Goal: Information Seeking & Learning: Learn about a topic

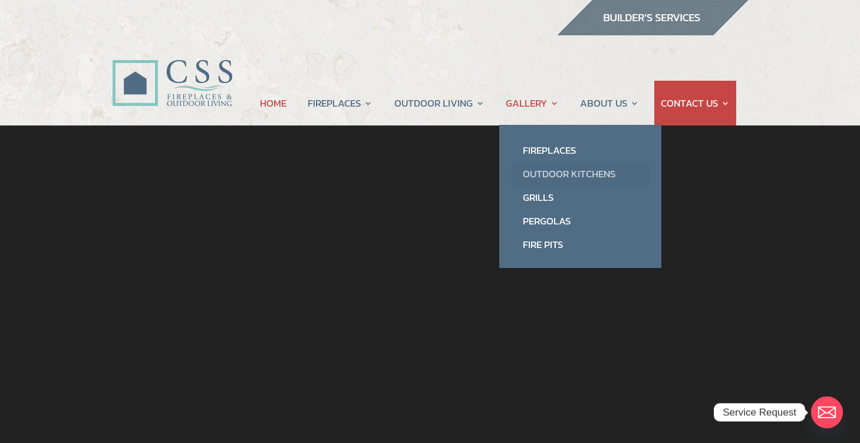
click at [542, 176] on link "Outdoor Kitchens" at bounding box center [580, 174] width 138 height 24
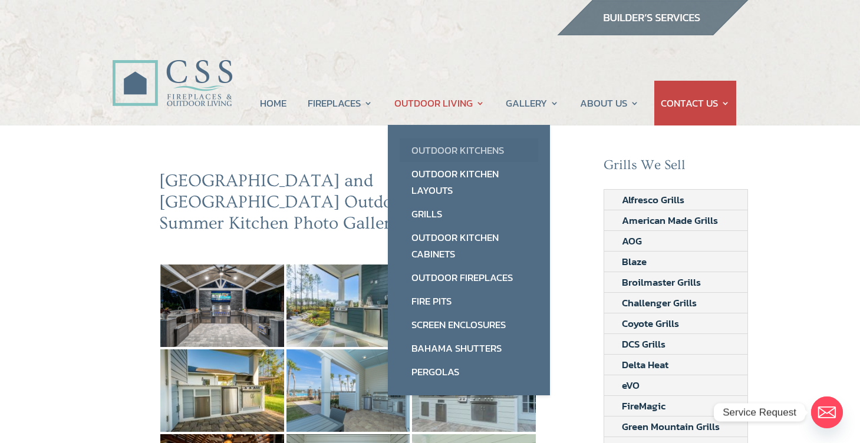
click at [458, 146] on link "Outdoor Kitchens" at bounding box center [468, 150] width 138 height 24
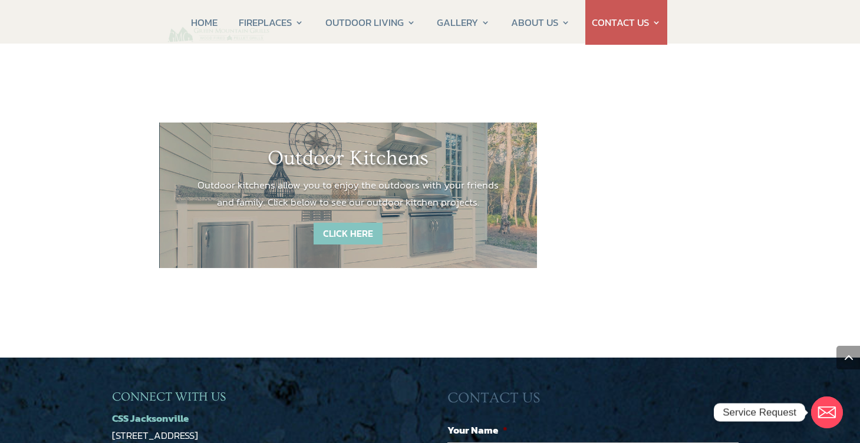
scroll to position [1677, 0]
click at [346, 223] on link "CLICK HERE" at bounding box center [347, 234] width 69 height 22
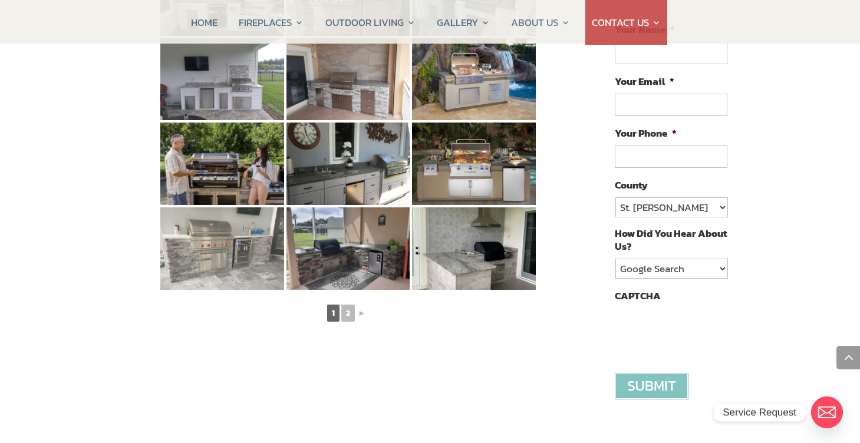
scroll to position [652, 0]
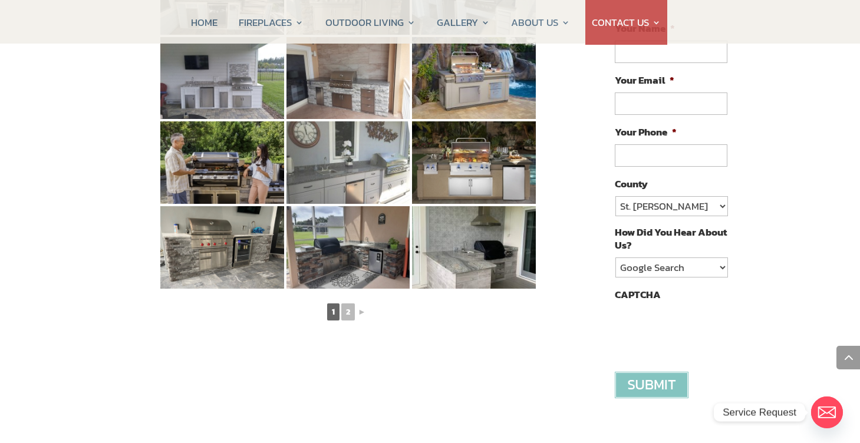
click at [345, 152] on img at bounding box center [348, 162] width 124 height 82
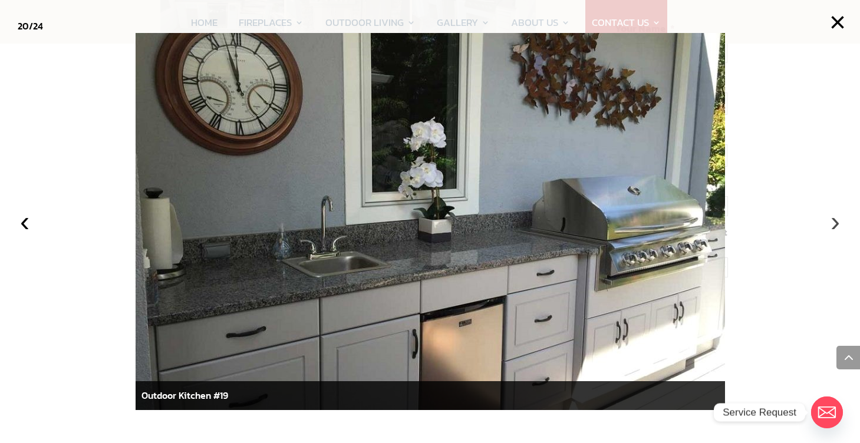
click at [835, 223] on button "›" at bounding box center [835, 222] width 26 height 26
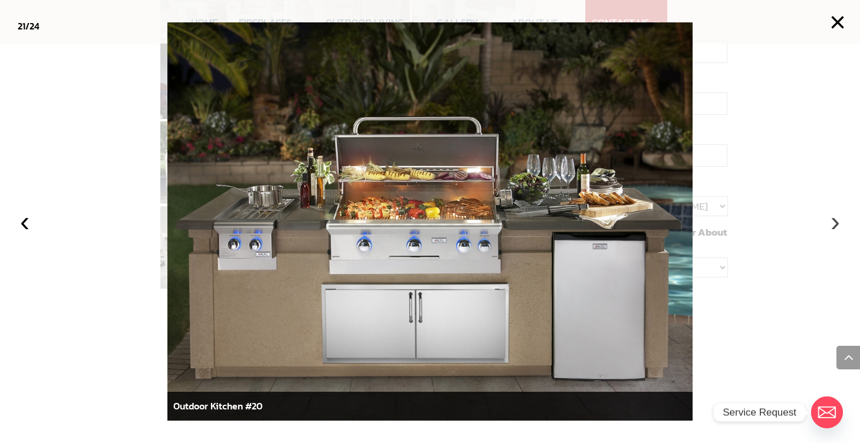
click at [835, 223] on button "›" at bounding box center [835, 222] width 26 height 26
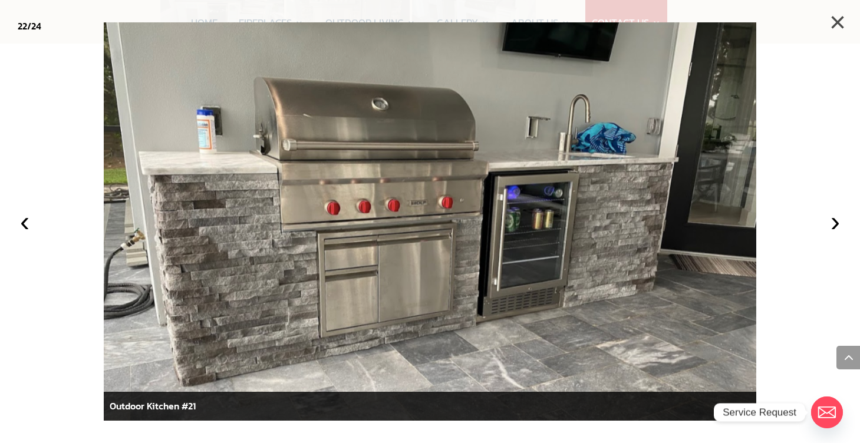
click at [837, 22] on button "×" at bounding box center [837, 22] width 26 height 26
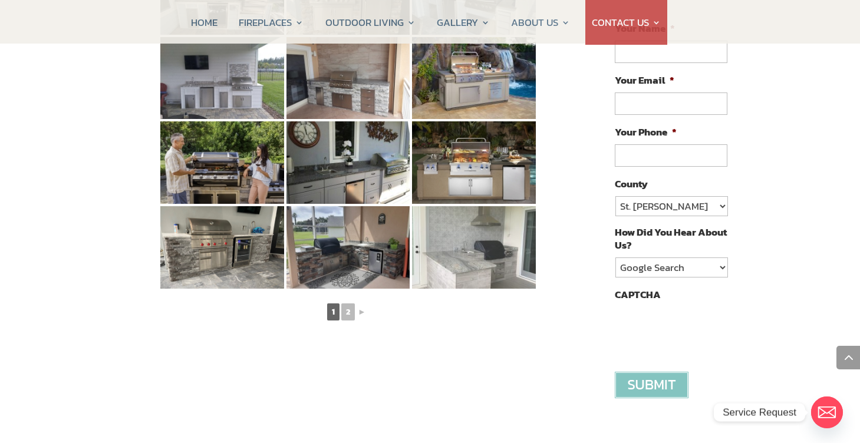
click at [458, 231] on img at bounding box center [474, 247] width 124 height 82
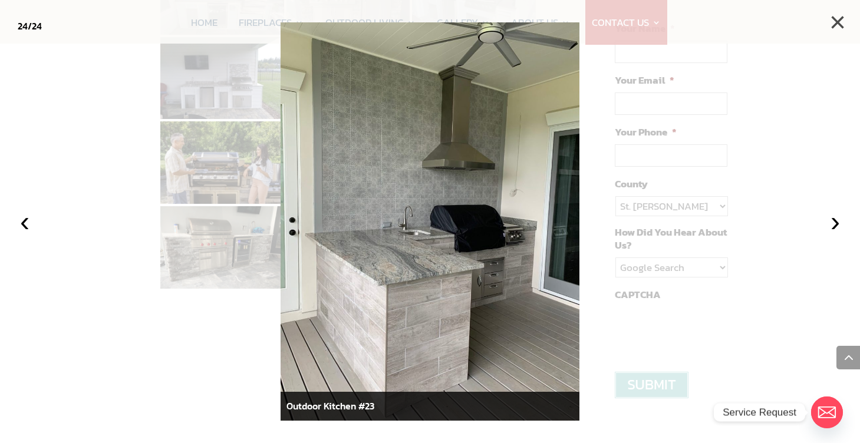
click at [836, 23] on button "×" at bounding box center [837, 22] width 26 height 26
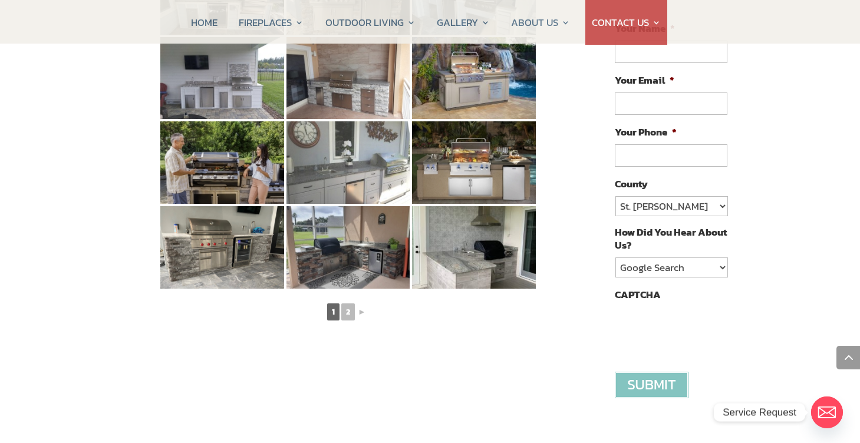
click at [344, 161] on img at bounding box center [348, 162] width 124 height 82
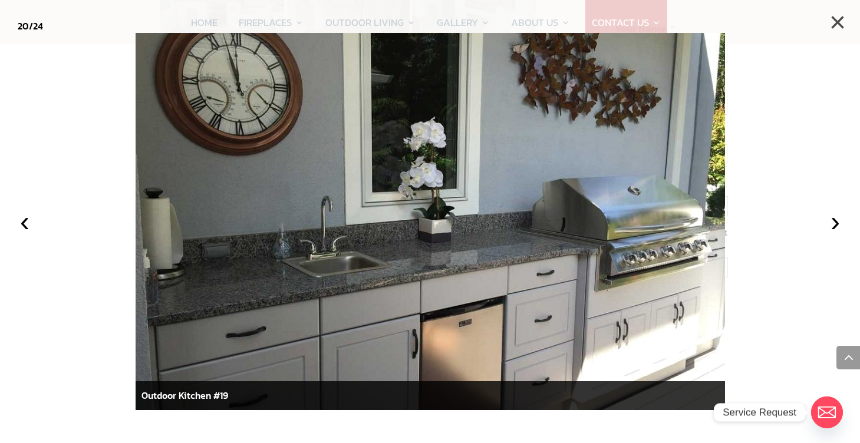
click at [837, 21] on button "×" at bounding box center [837, 22] width 26 height 26
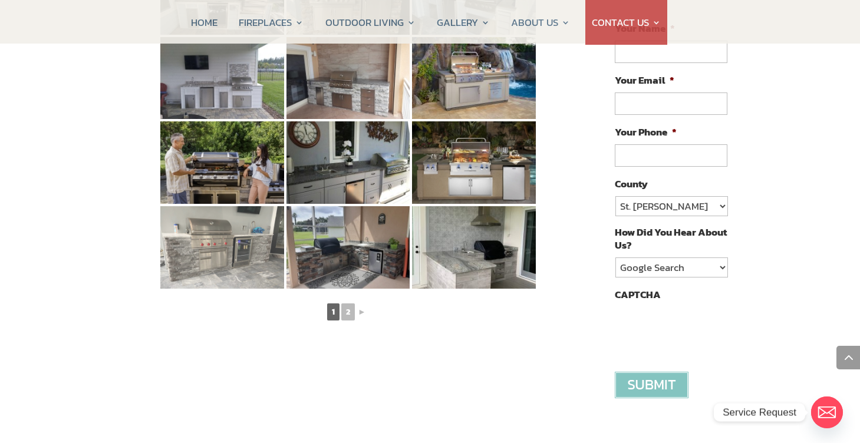
click at [210, 233] on img at bounding box center [222, 247] width 124 height 82
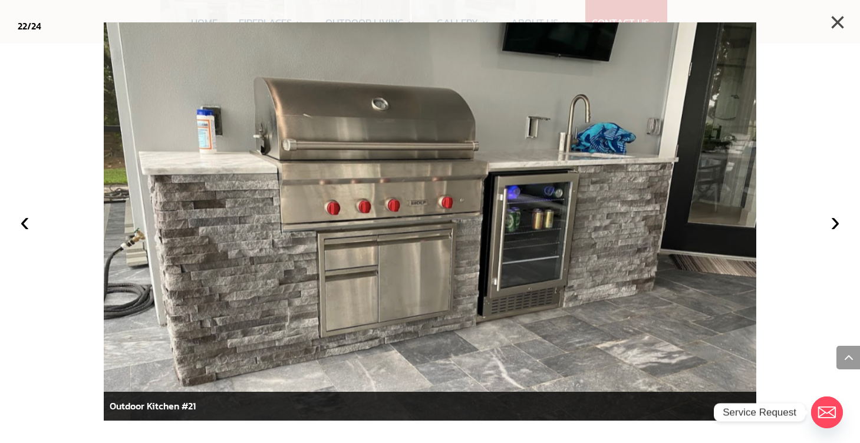
click at [840, 18] on button "×" at bounding box center [837, 22] width 26 height 26
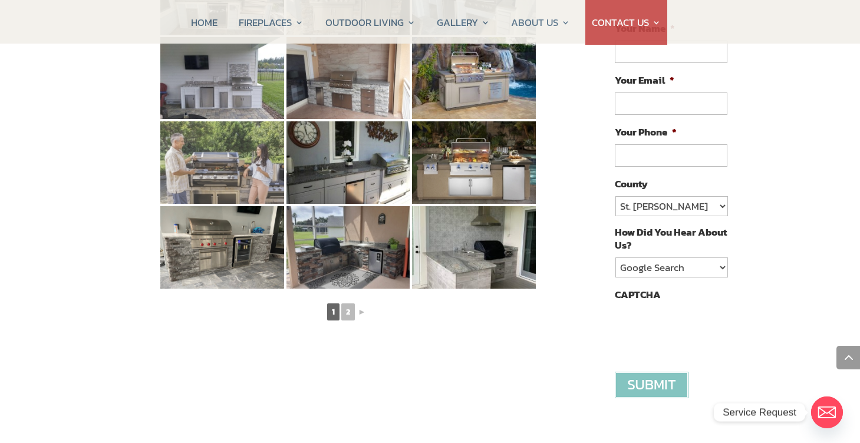
click at [261, 157] on img at bounding box center [222, 162] width 124 height 82
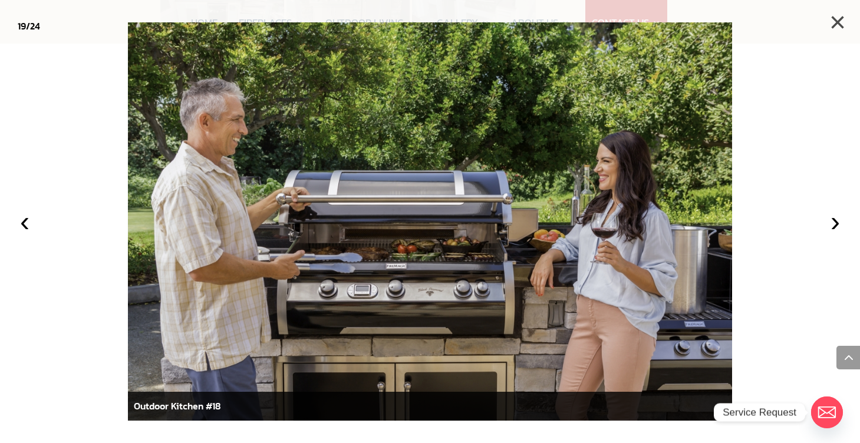
click at [842, 21] on button "×" at bounding box center [837, 22] width 26 height 26
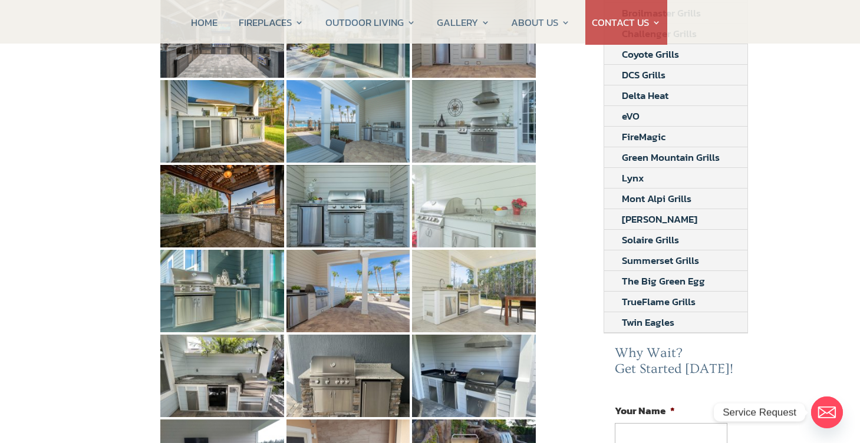
scroll to position [263, 0]
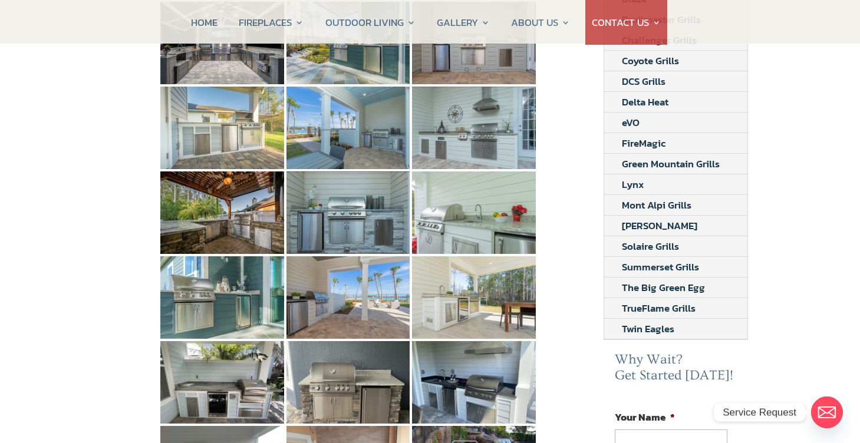
click at [218, 113] on img at bounding box center [222, 128] width 124 height 82
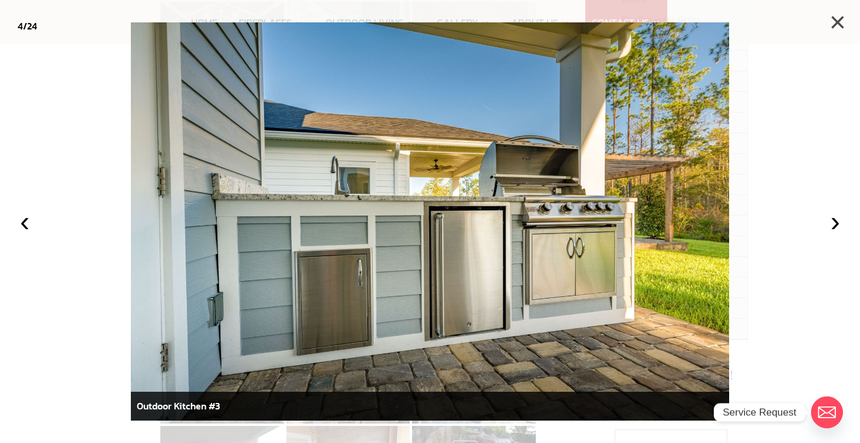
click at [838, 22] on button "×" at bounding box center [837, 22] width 26 height 26
